Goal: Information Seeking & Learning: Learn about a topic

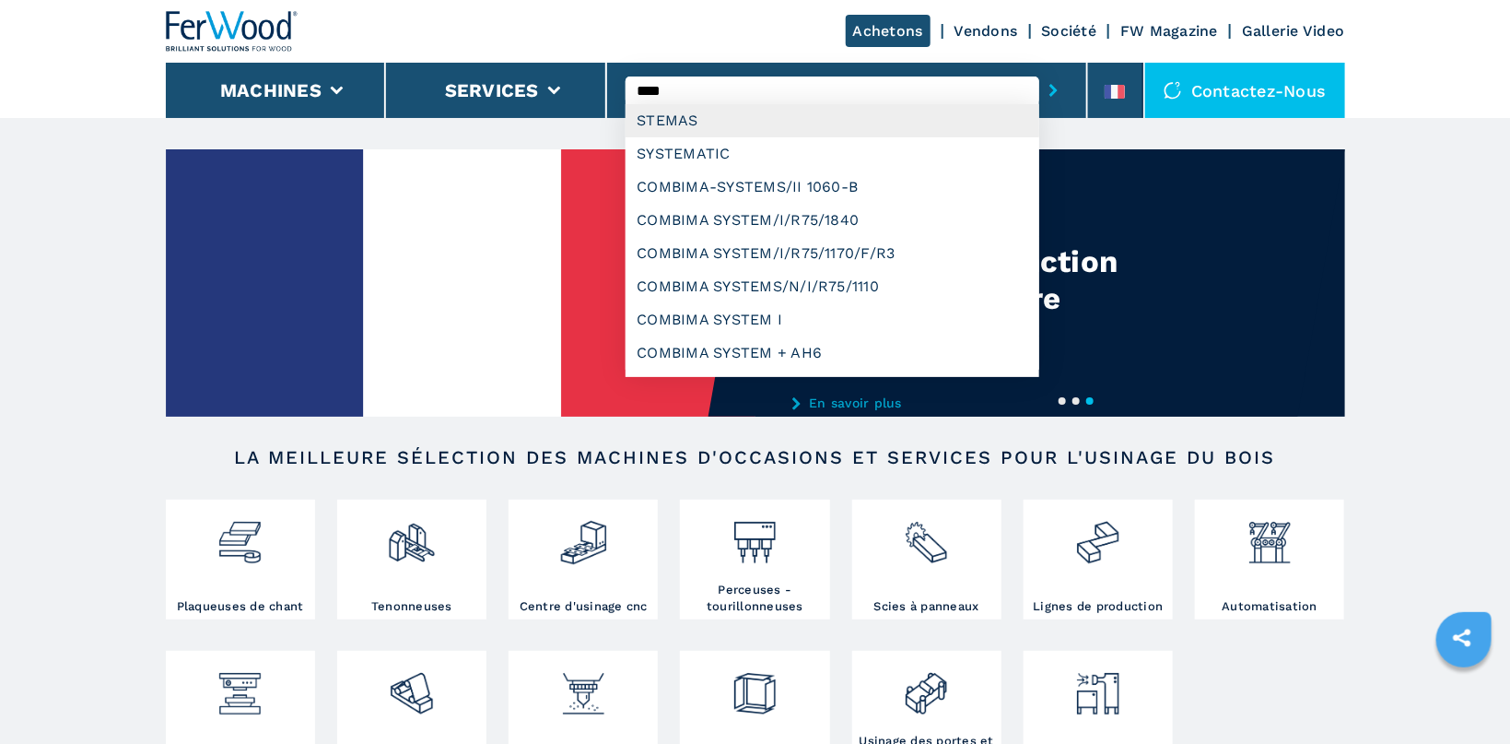
click at [694, 130] on div "STEMAS" at bounding box center [833, 120] width 414 height 33
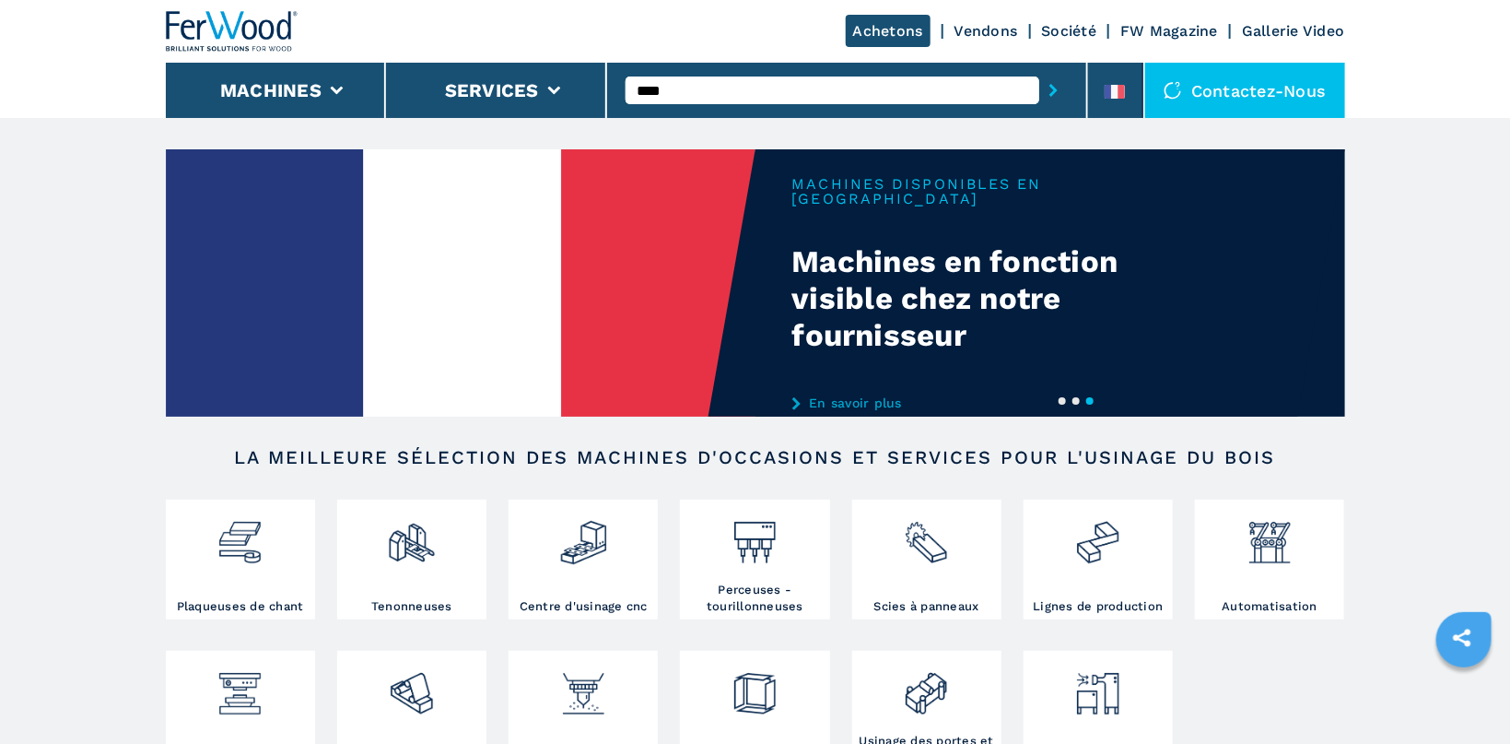
type input "******"
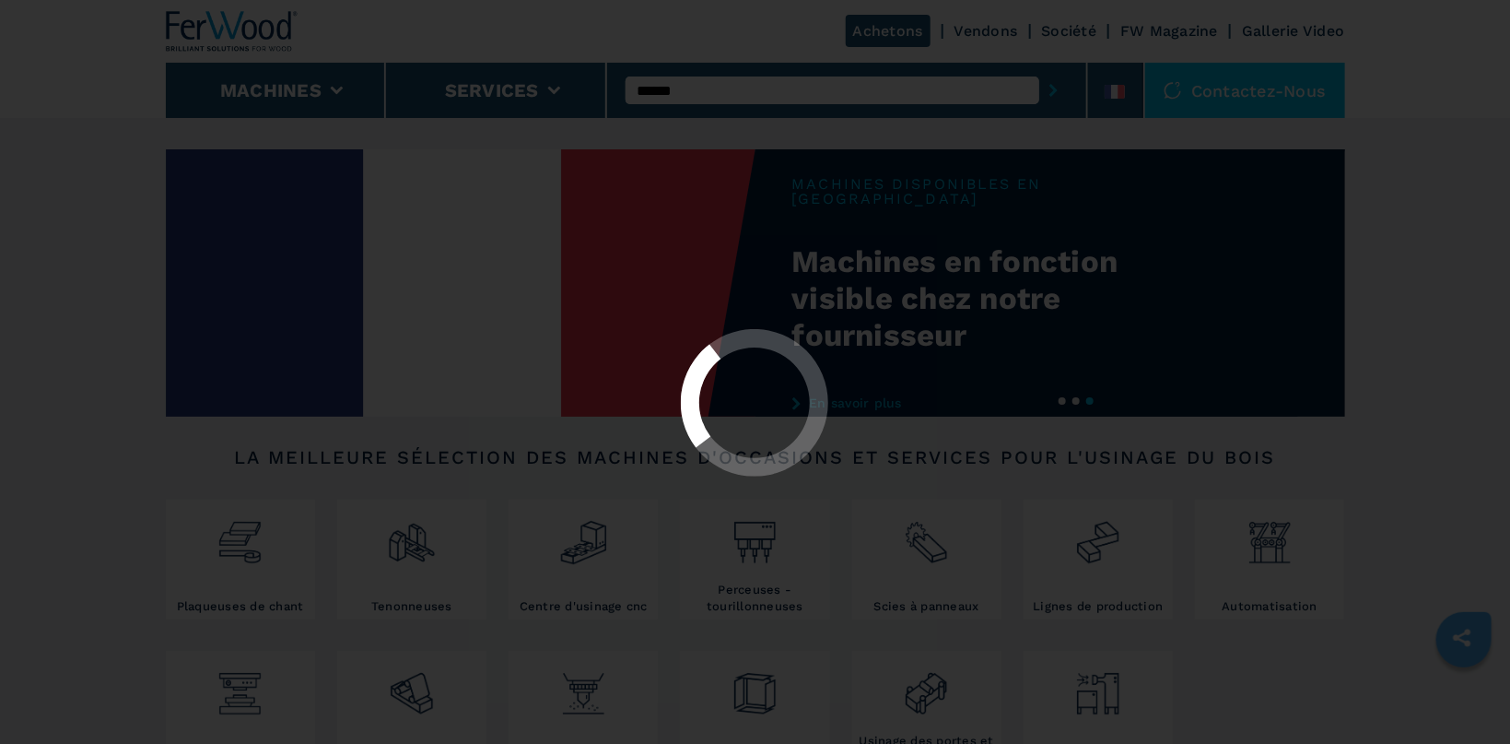
select select "******"
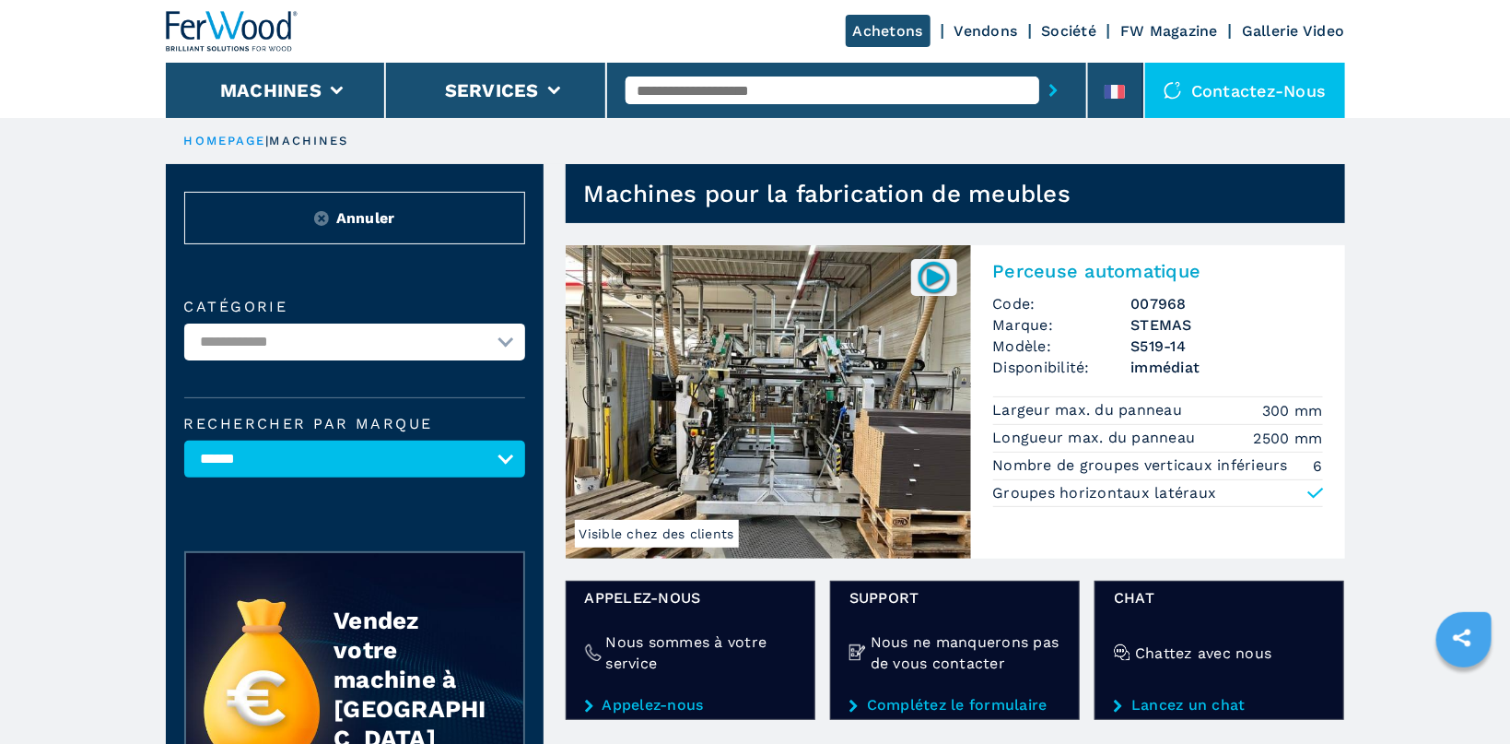
click at [806, 352] on img at bounding box center [768, 401] width 405 height 313
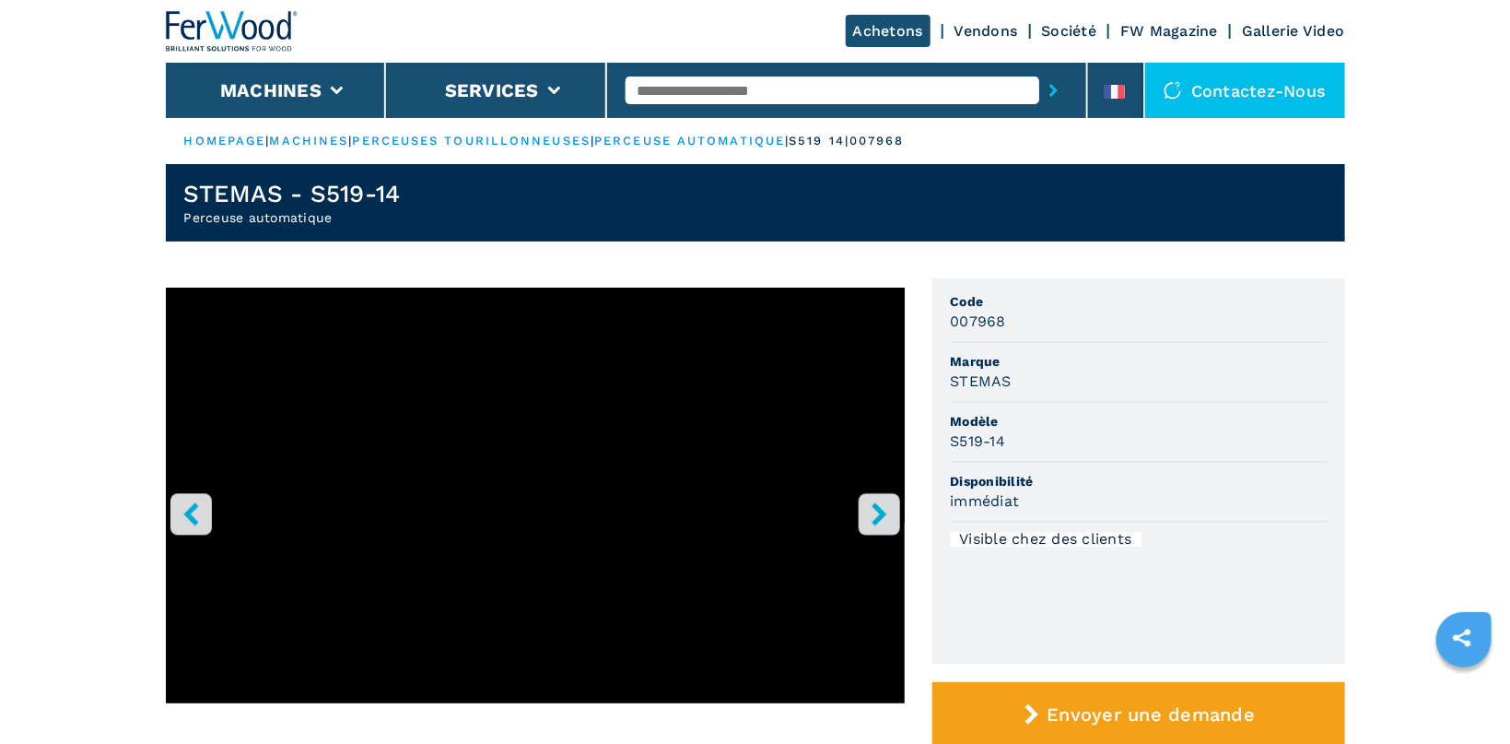
click at [878, 510] on icon "right-button" at bounding box center [879, 513] width 15 height 23
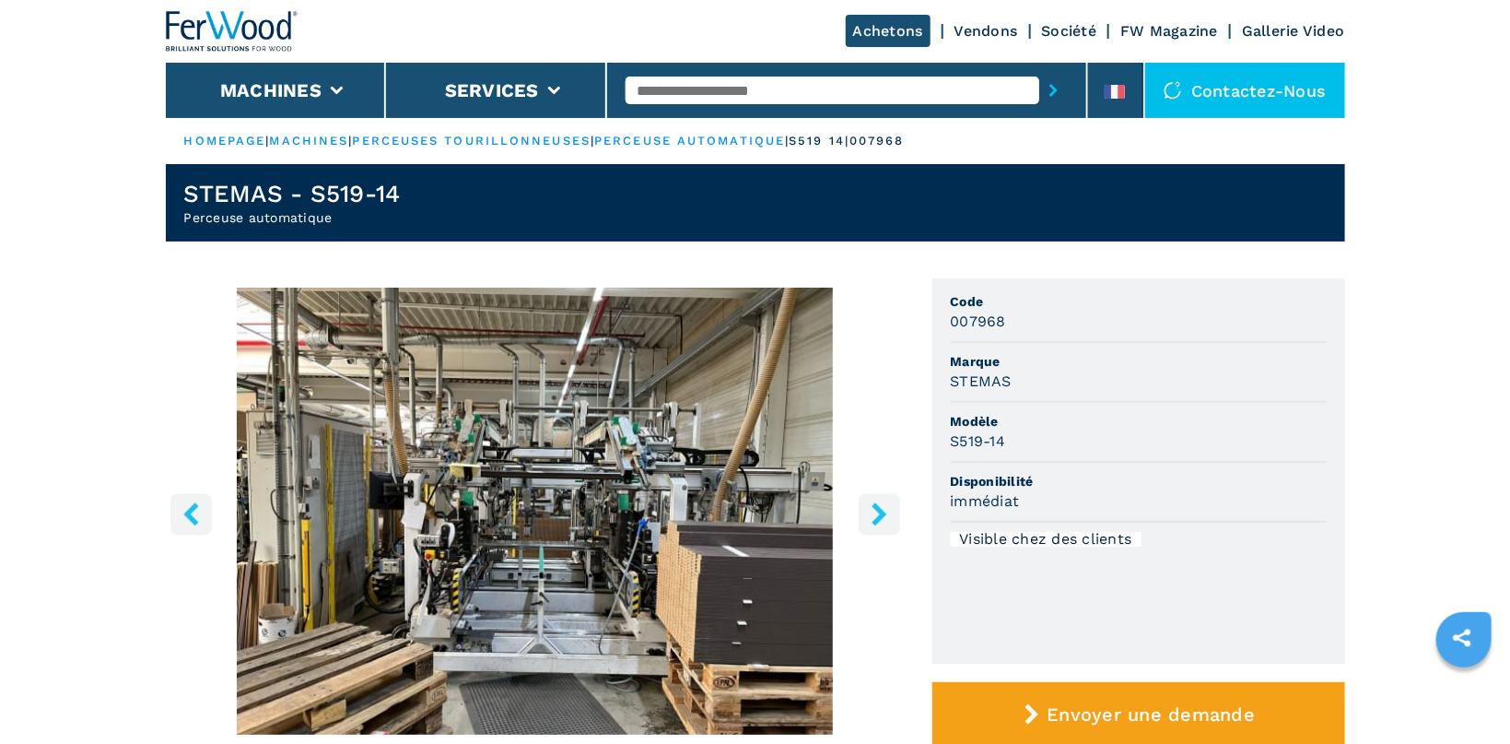
click at [878, 510] on icon "right-button" at bounding box center [879, 513] width 15 height 23
click at [880, 509] on icon "right-button" at bounding box center [879, 513] width 15 height 23
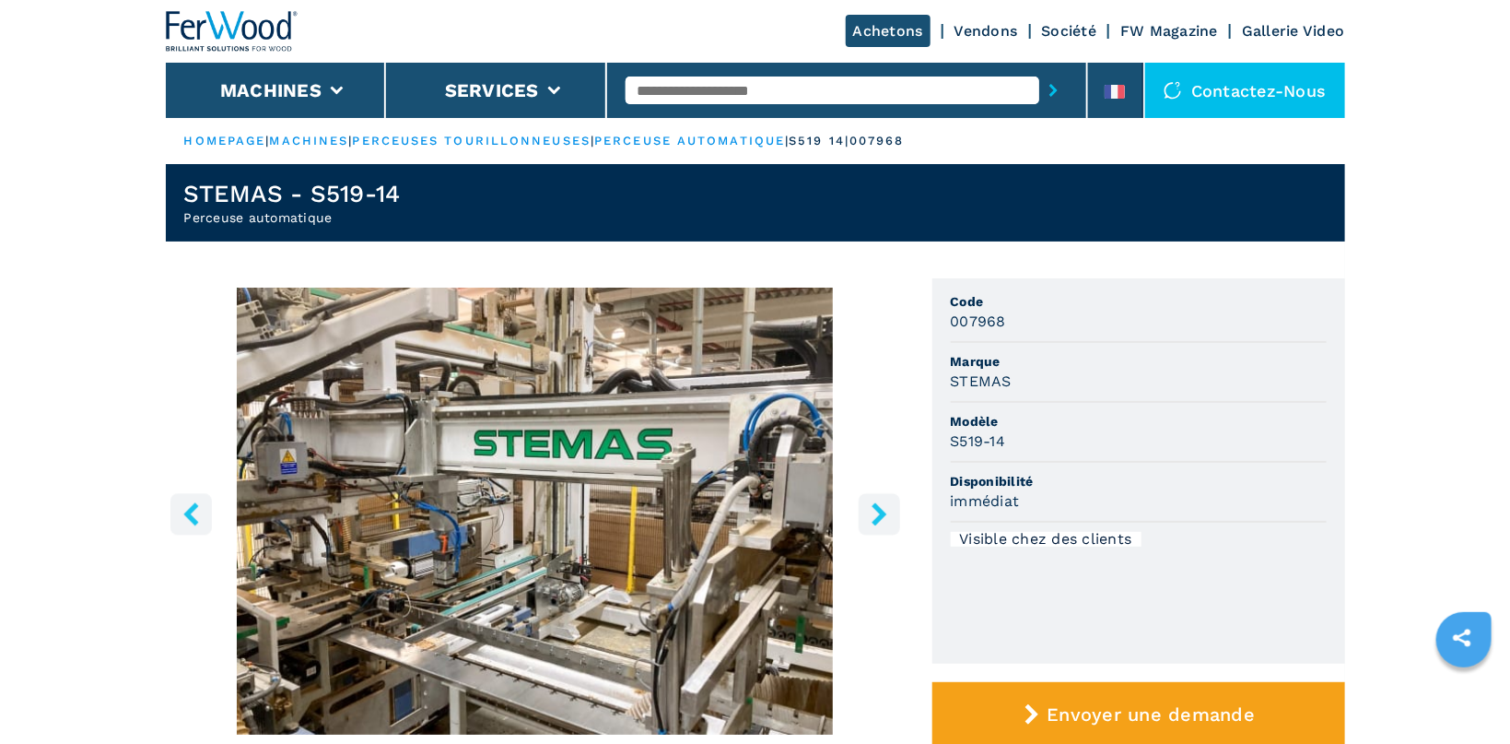
click at [880, 509] on icon "right-button" at bounding box center [879, 513] width 15 height 23
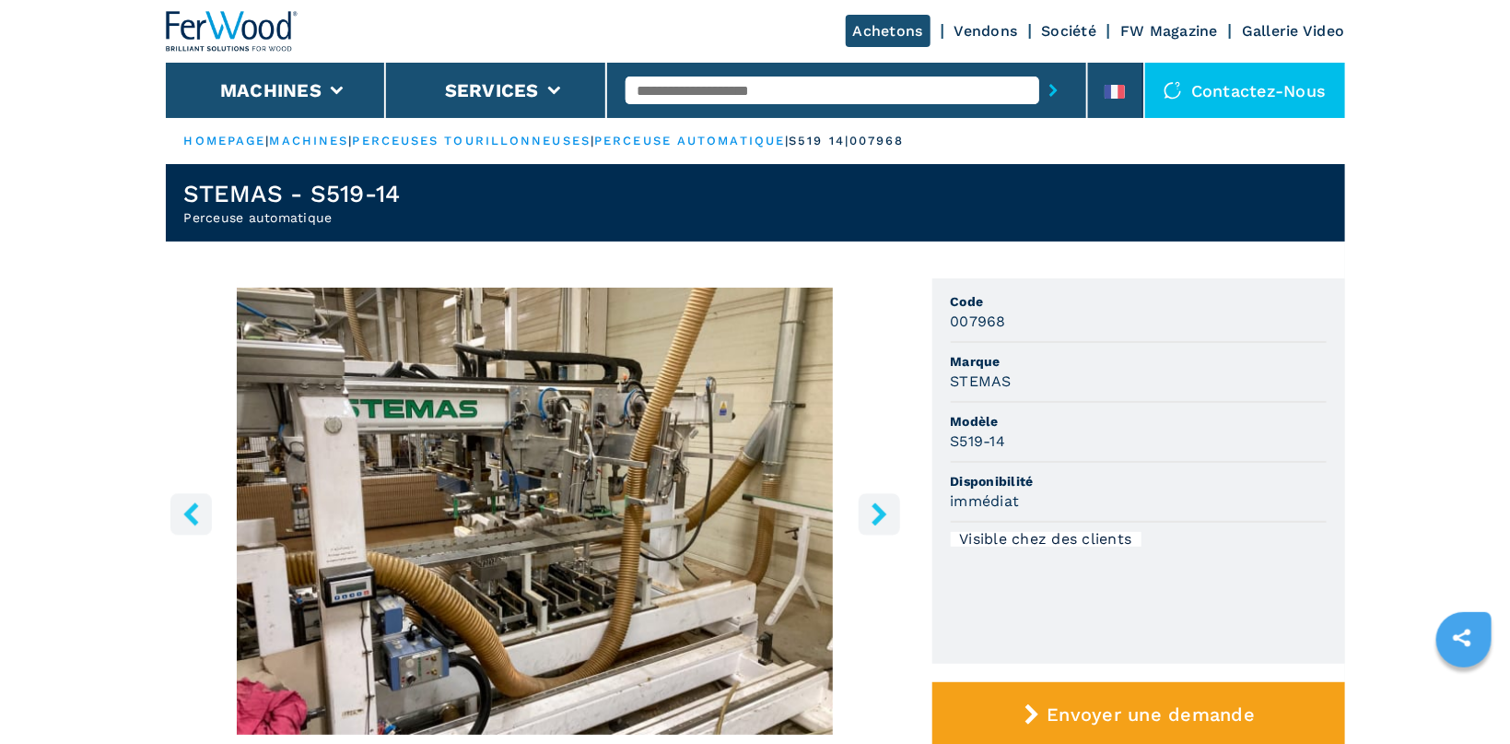
click at [880, 509] on icon "right-button" at bounding box center [879, 513] width 15 height 23
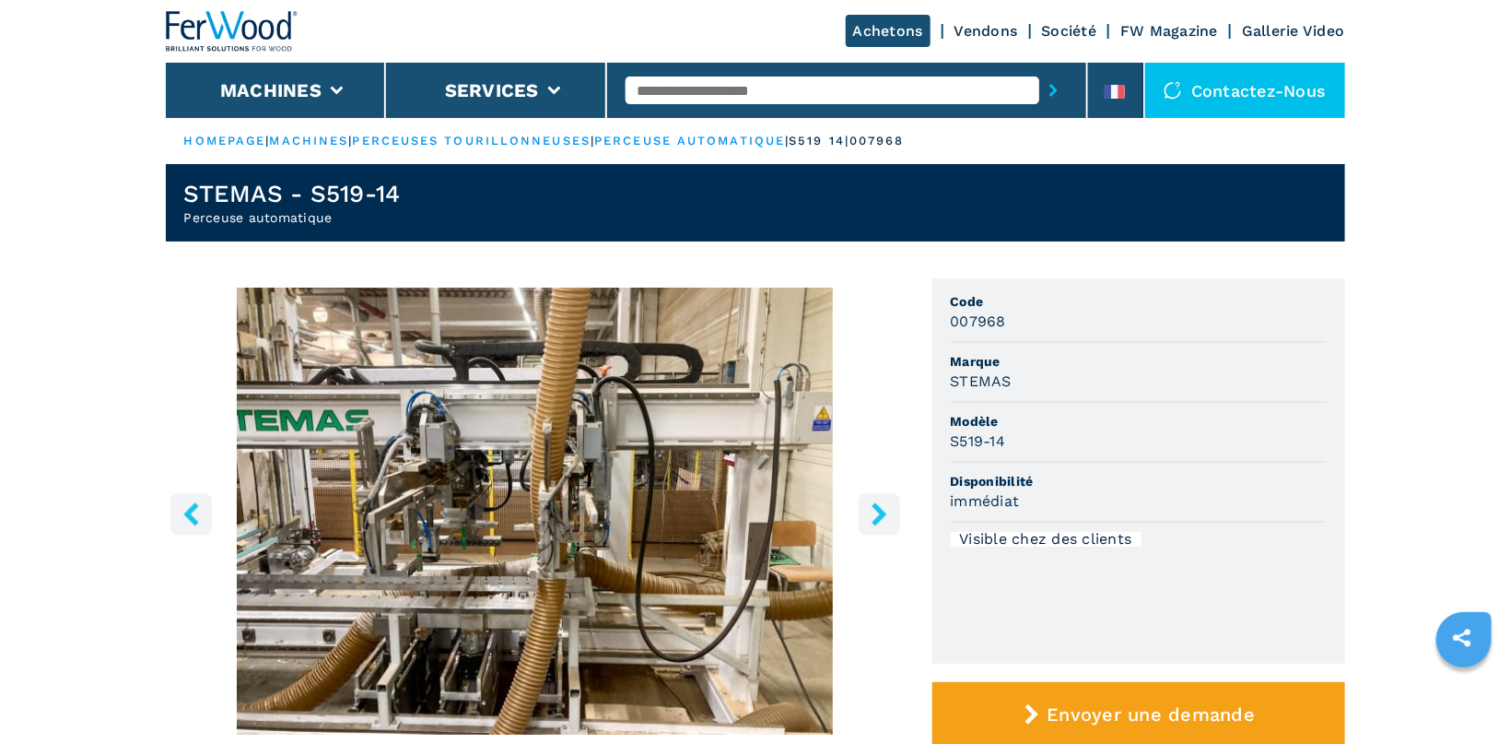
click at [880, 509] on icon "right-button" at bounding box center [879, 513] width 15 height 23
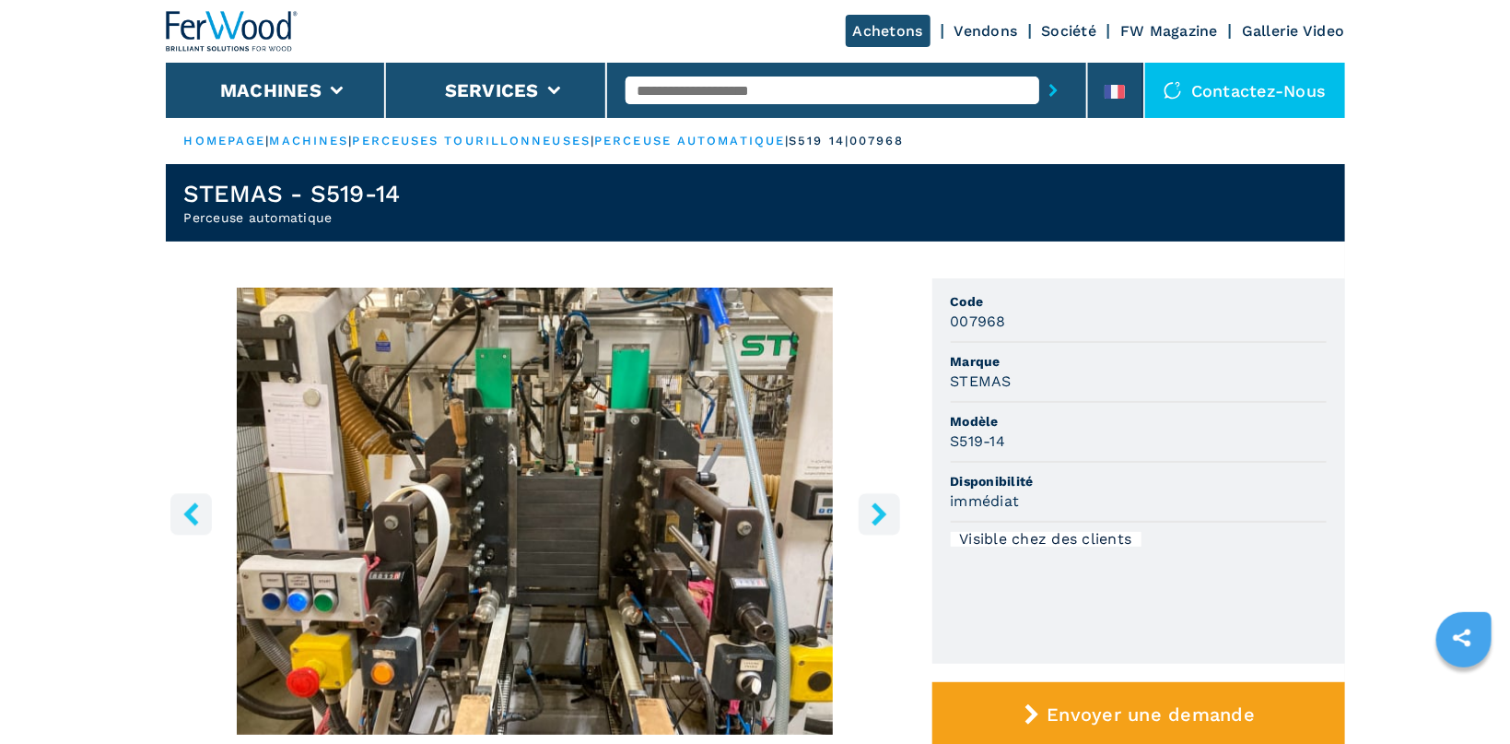
click at [880, 509] on icon "right-button" at bounding box center [879, 513] width 15 height 23
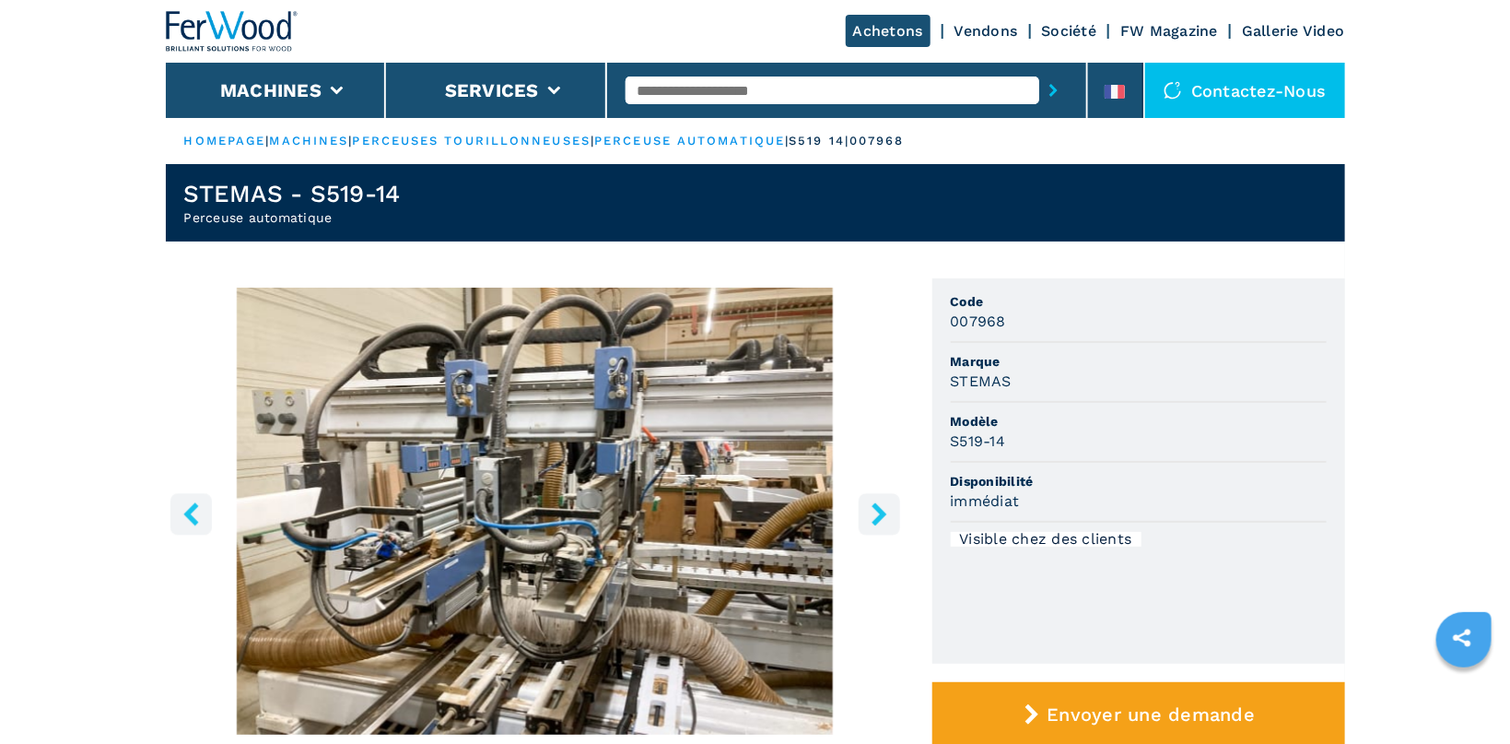
click at [880, 508] on icon "right-button" at bounding box center [879, 513] width 15 height 23
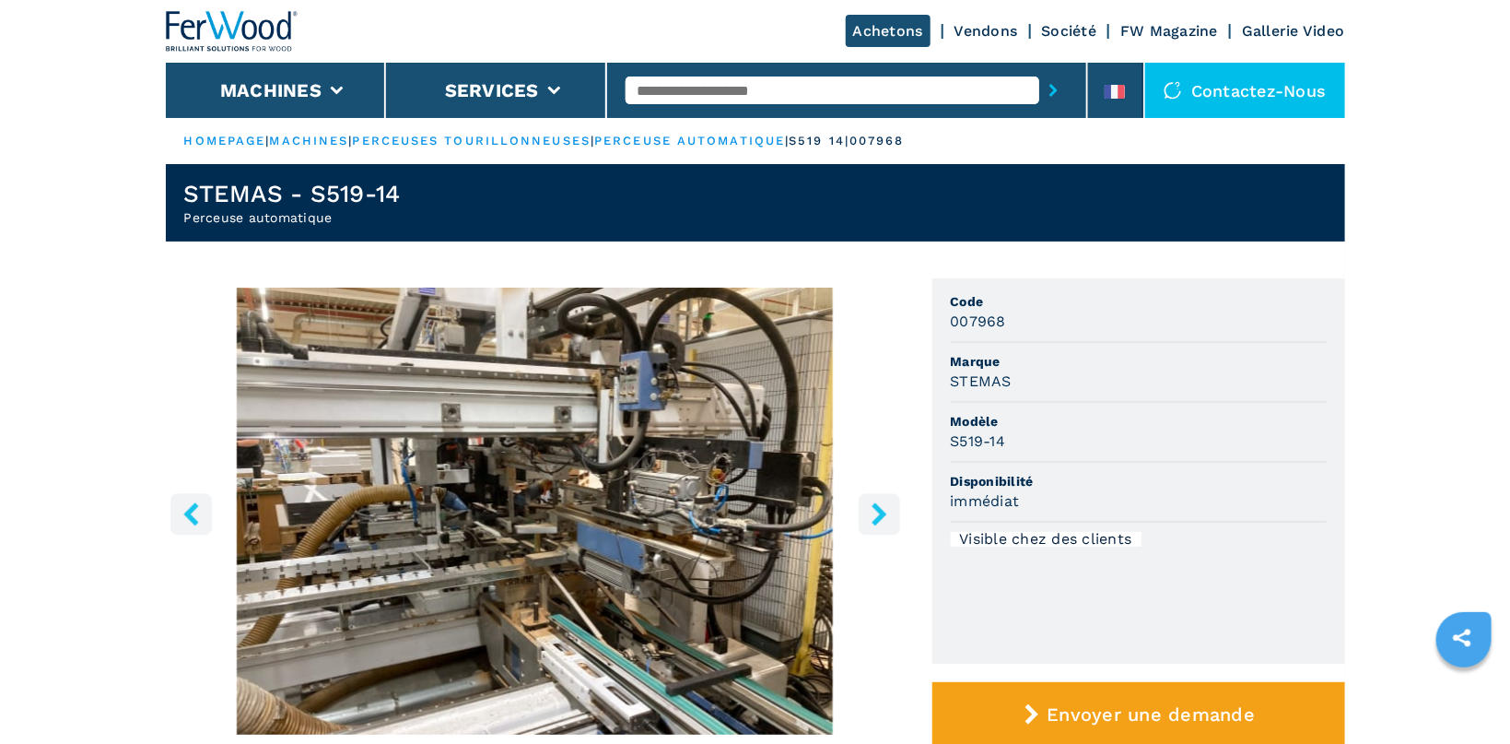
click at [880, 508] on icon "right-button" at bounding box center [879, 513] width 15 height 23
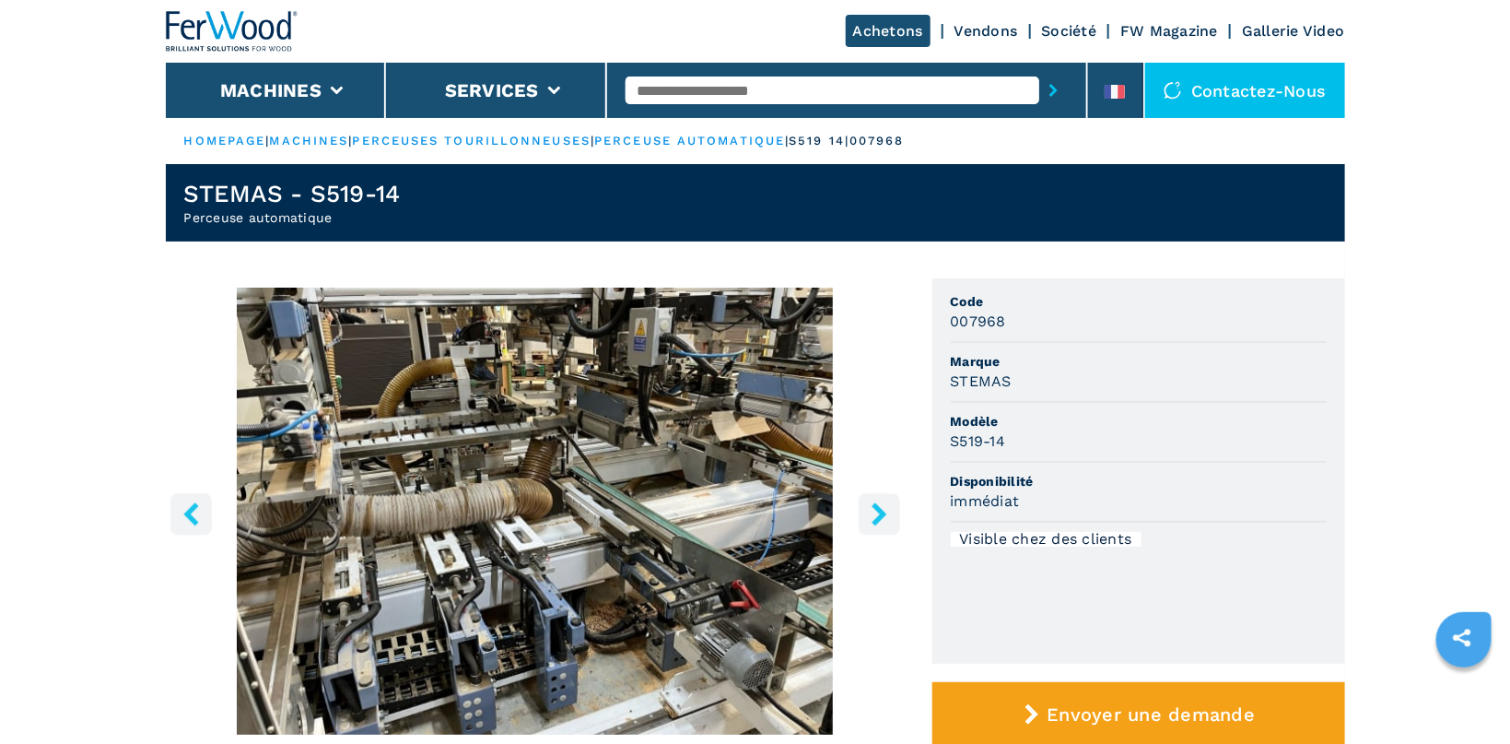
click at [880, 508] on icon "right-button" at bounding box center [879, 513] width 15 height 23
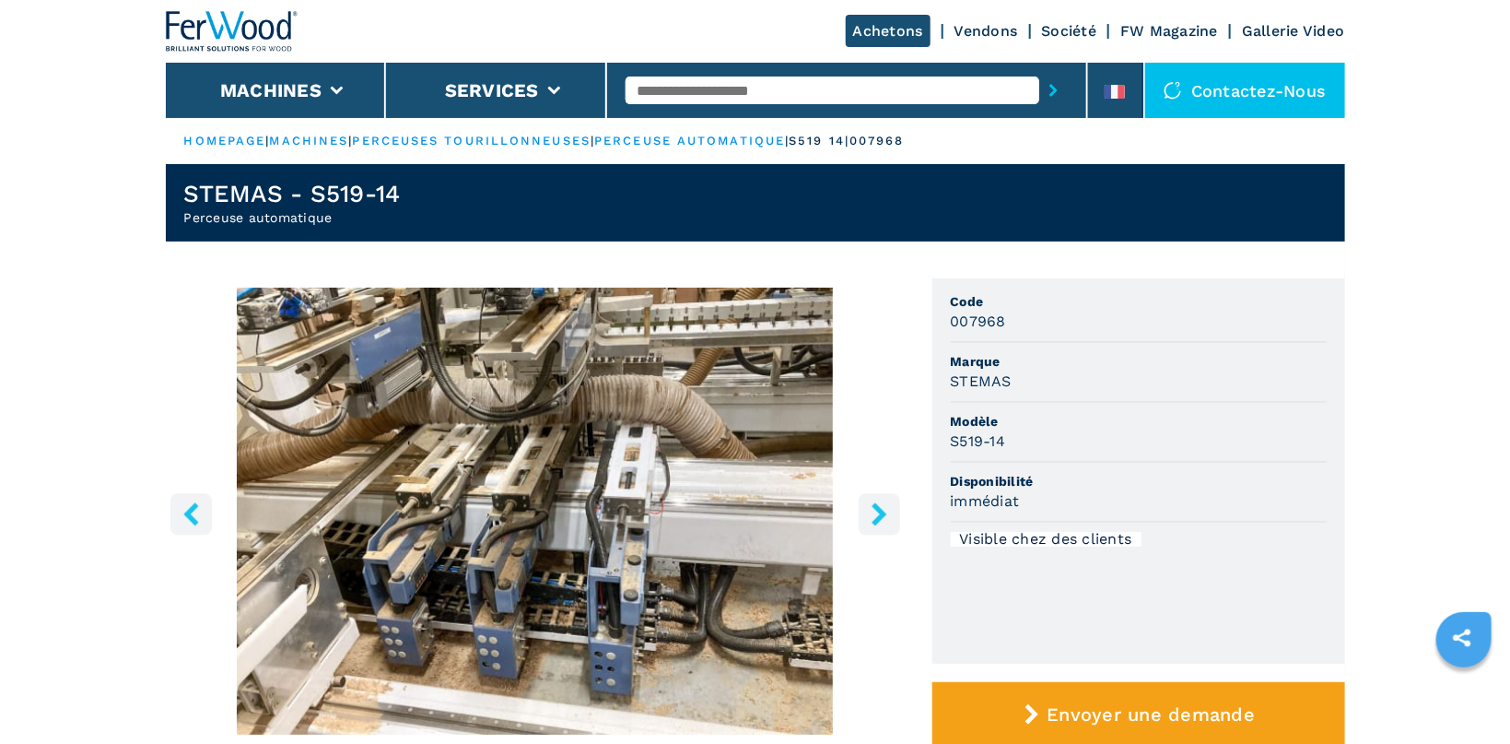
click at [880, 508] on icon "right-button" at bounding box center [879, 513] width 15 height 23
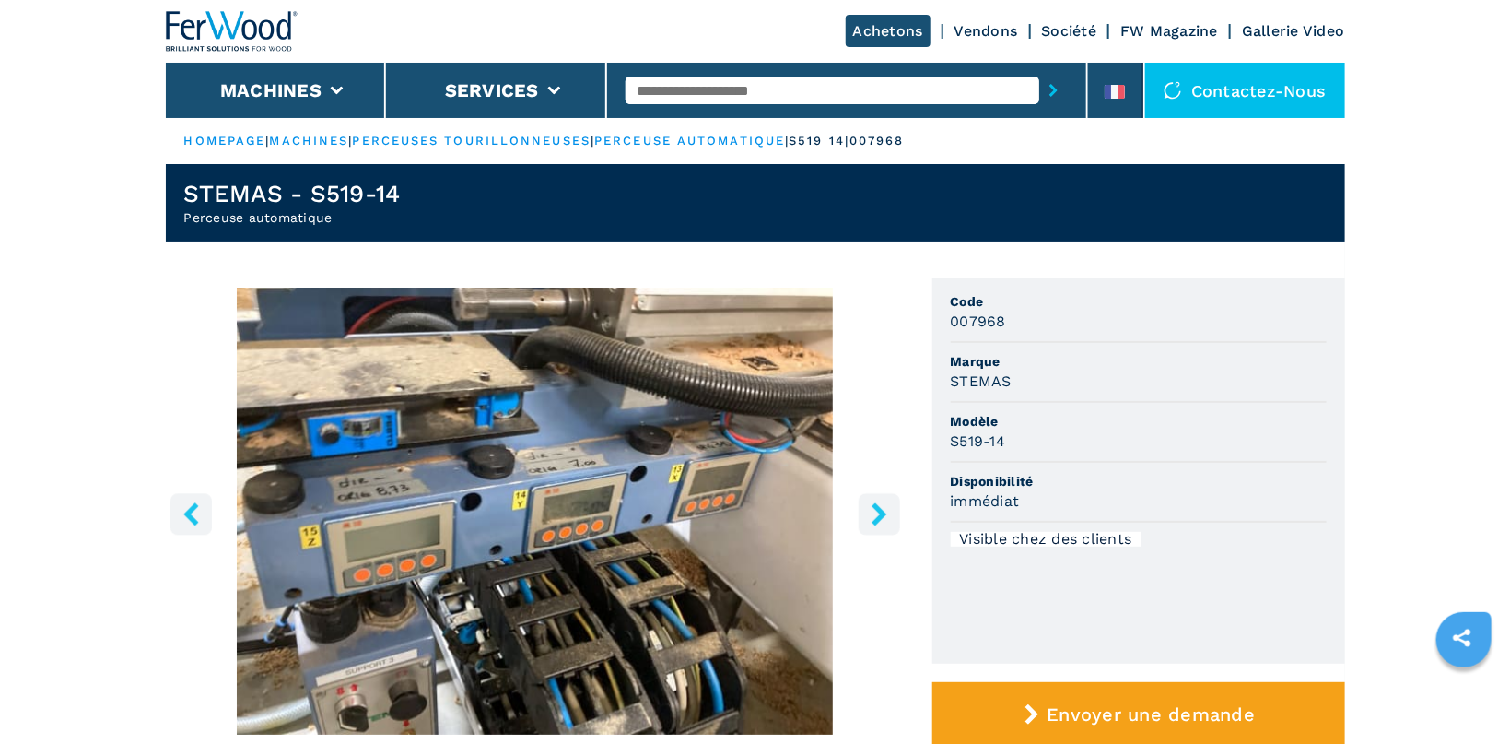
click at [880, 508] on icon "right-button" at bounding box center [879, 513] width 15 height 23
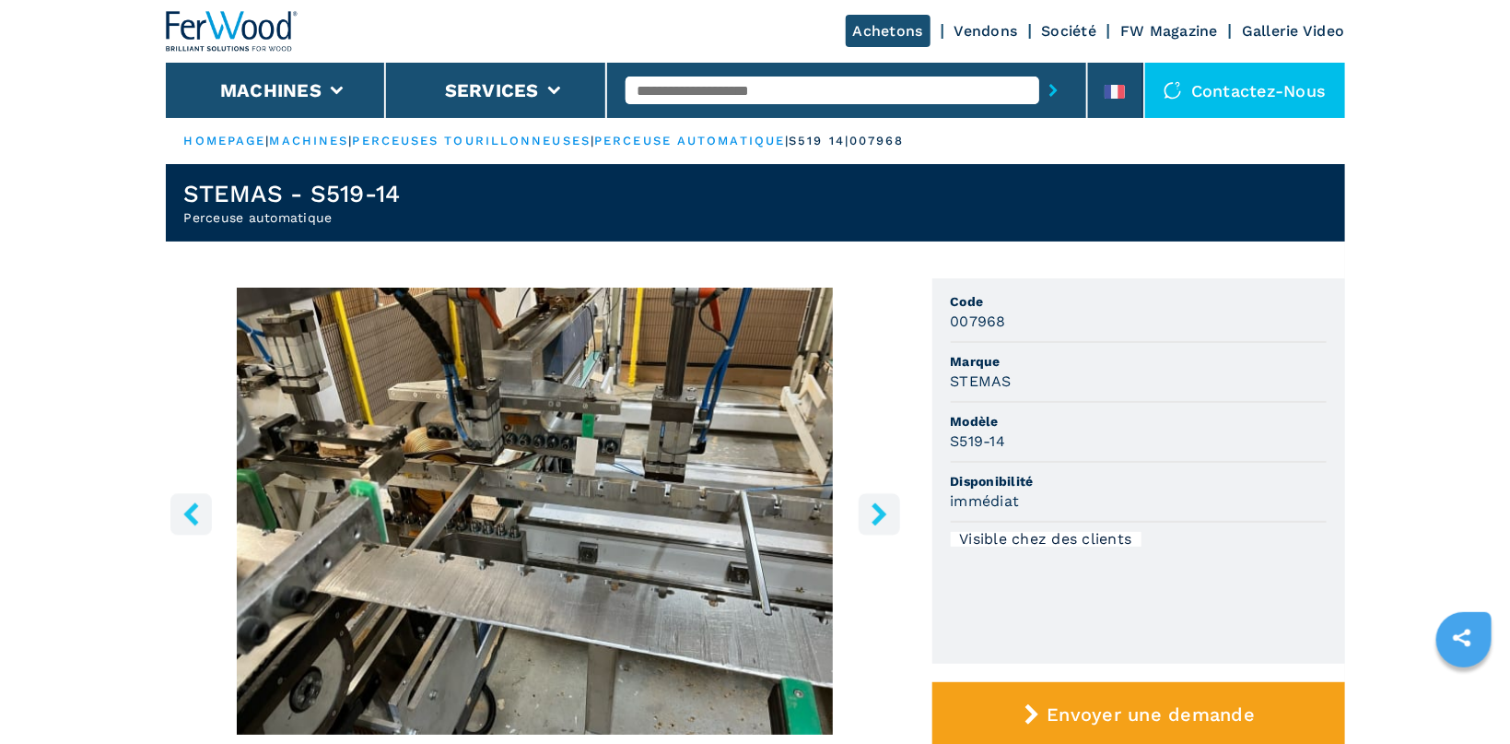
click at [880, 508] on icon "right-button" at bounding box center [879, 513] width 15 height 23
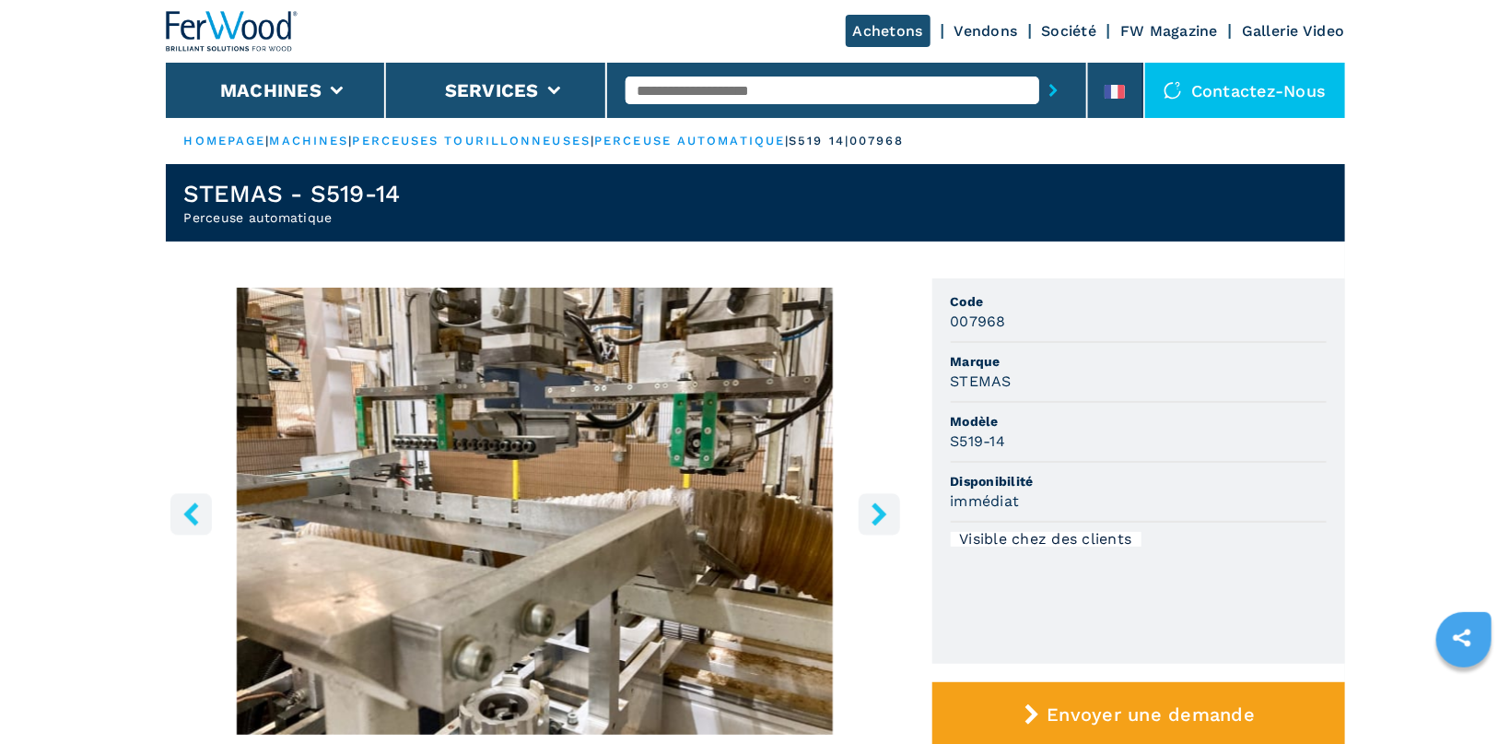
click at [880, 508] on icon "right-button" at bounding box center [879, 513] width 15 height 23
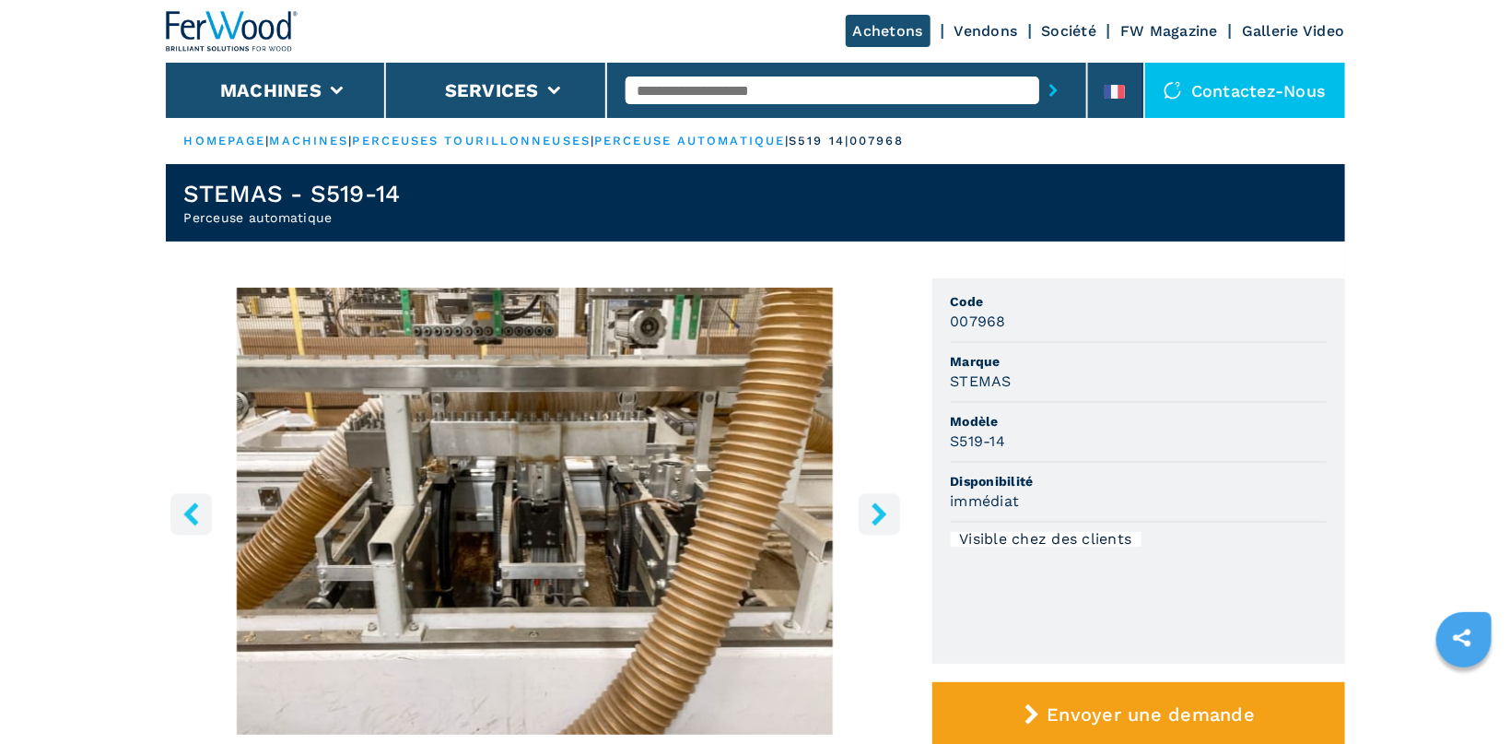
click at [880, 508] on icon "right-button" at bounding box center [879, 513] width 15 height 23
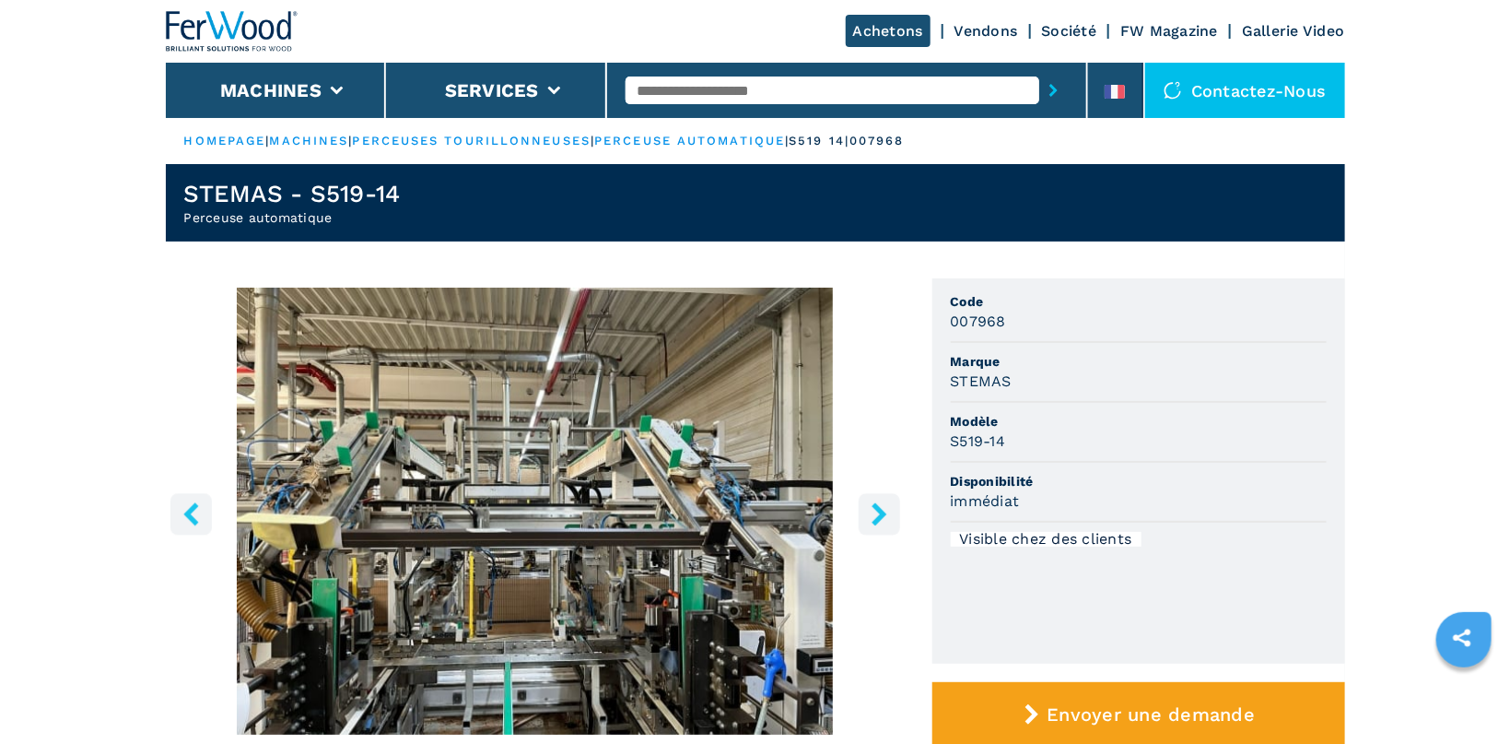
click at [880, 508] on icon "right-button" at bounding box center [879, 513] width 15 height 23
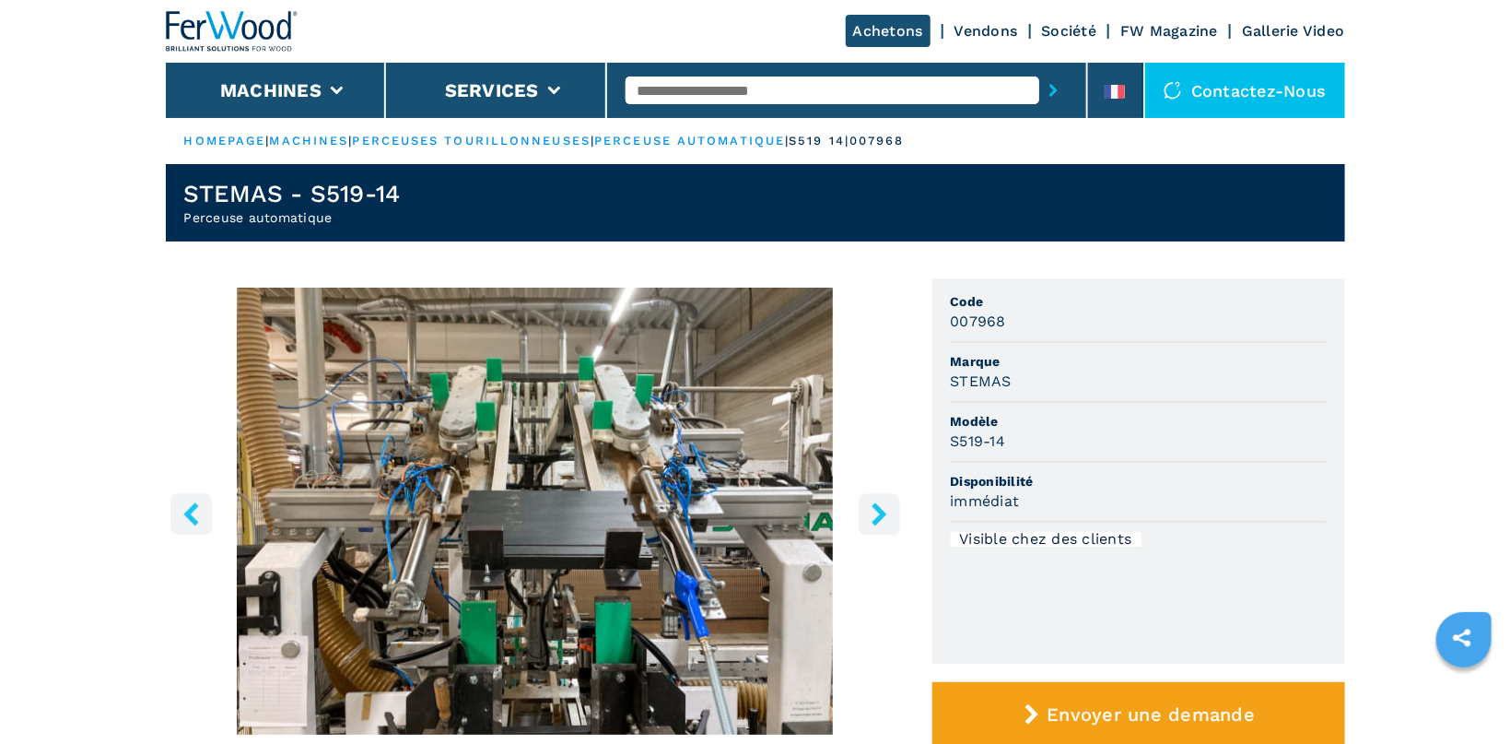
click at [880, 508] on icon "right-button" at bounding box center [879, 513] width 15 height 23
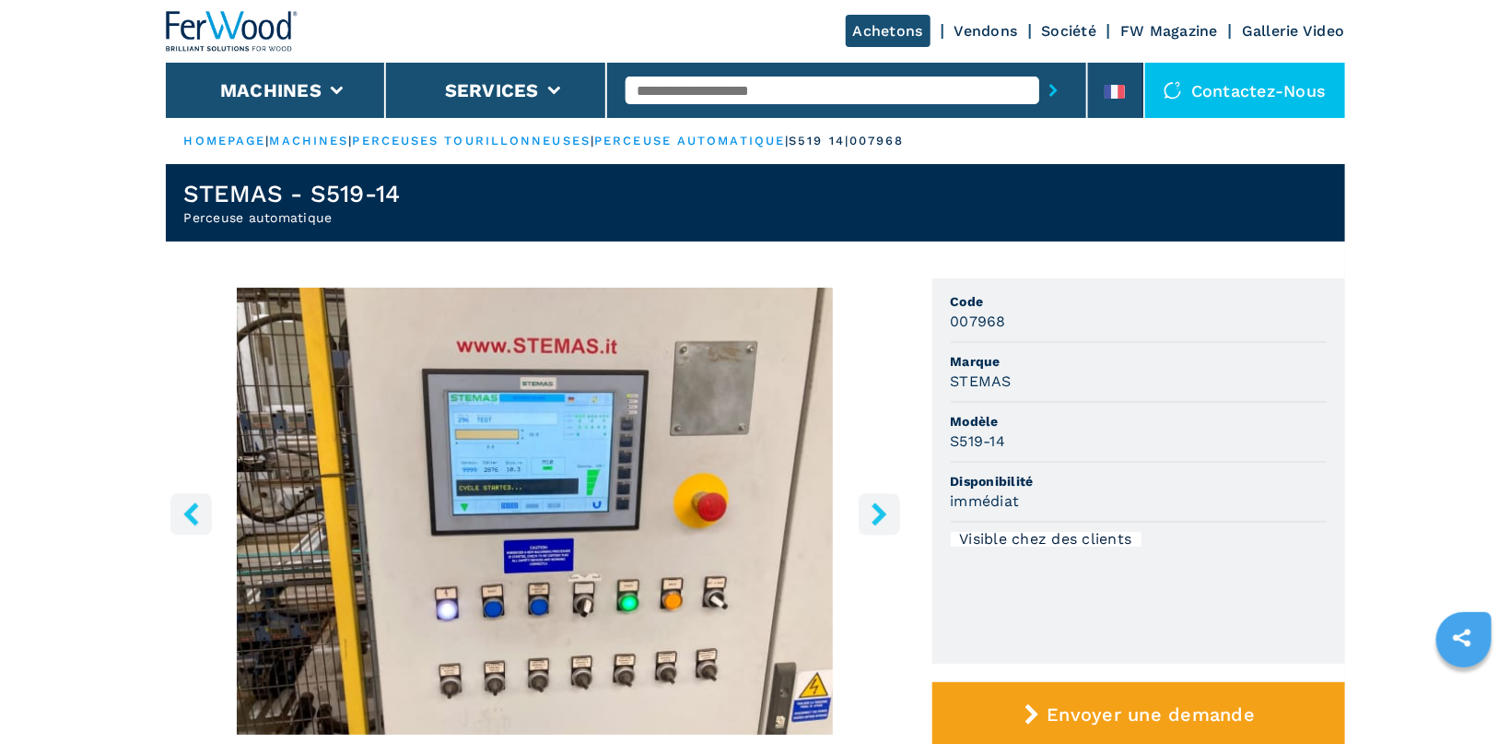
click at [880, 508] on icon "right-button" at bounding box center [879, 513] width 15 height 23
